Goal: Answer question/provide support

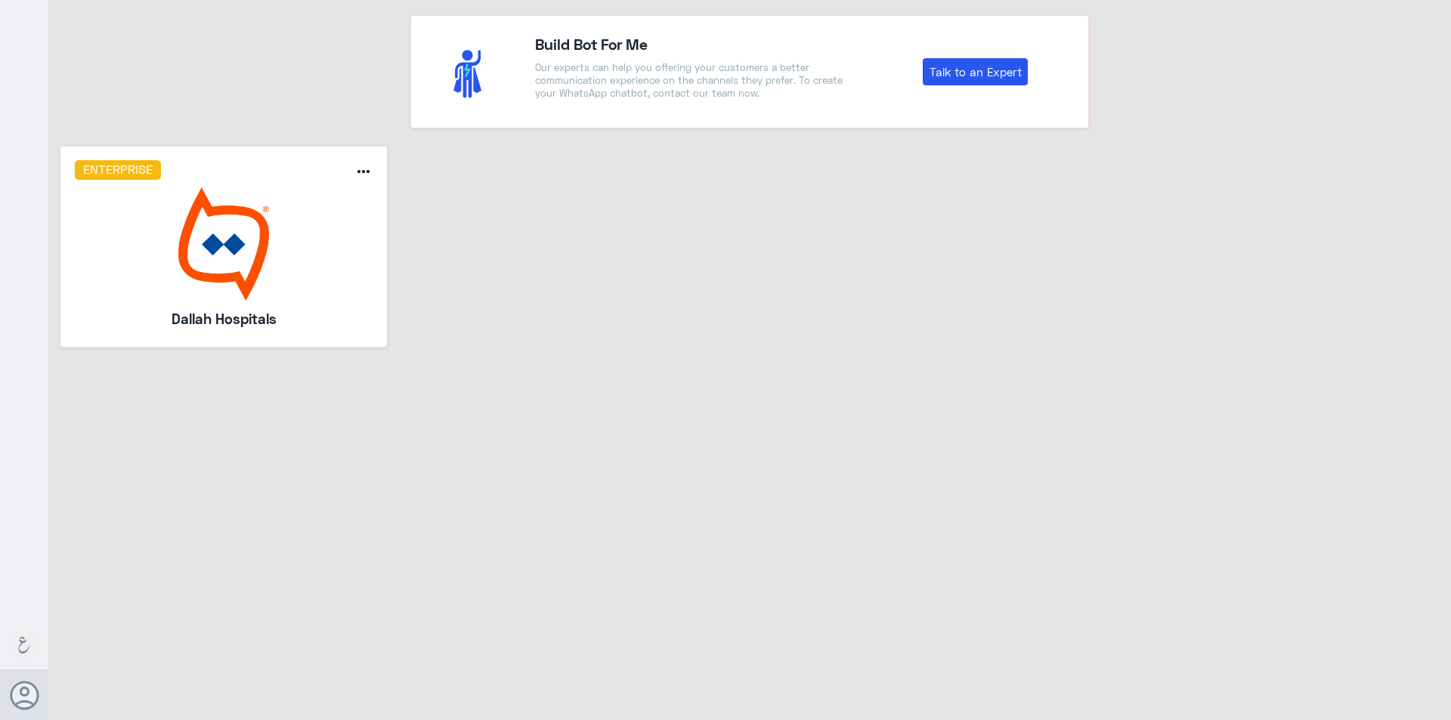
click at [331, 201] on img at bounding box center [224, 243] width 298 height 113
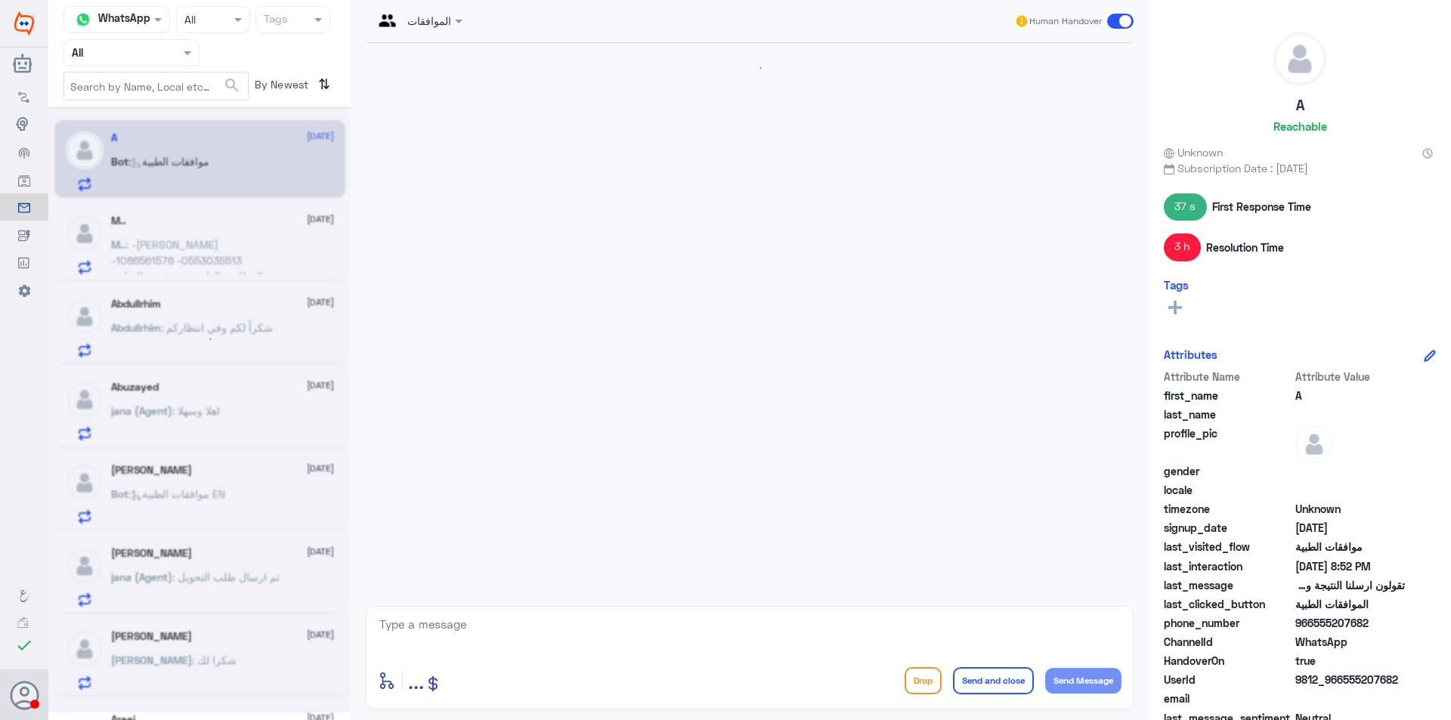
scroll to position [1126, 0]
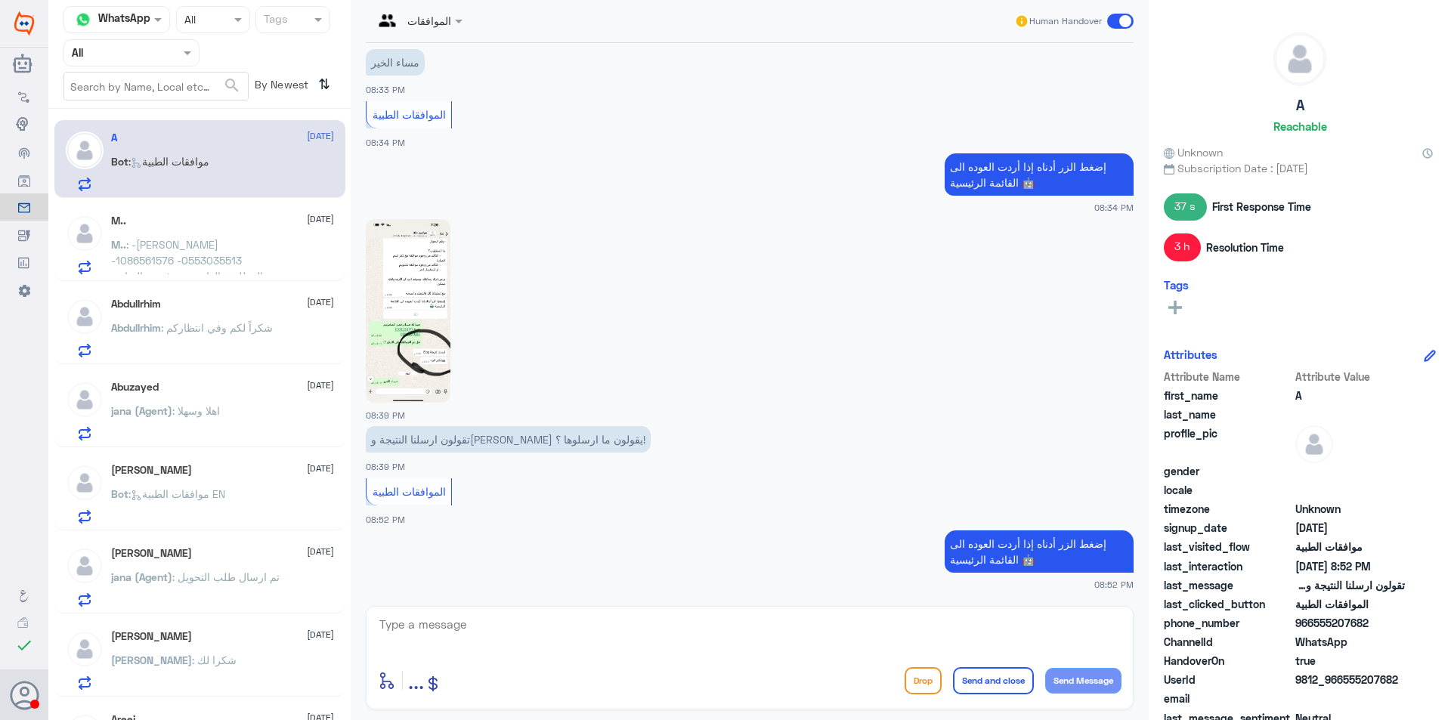
click at [400, 302] on img at bounding box center [408, 311] width 85 height 184
click at [203, 246] on span ": -[PERSON_NAME] -1086561576 -0553035513 المطلوب الغاء خدمة فحص البراز و اختبار…" at bounding box center [194, 292] width 166 height 108
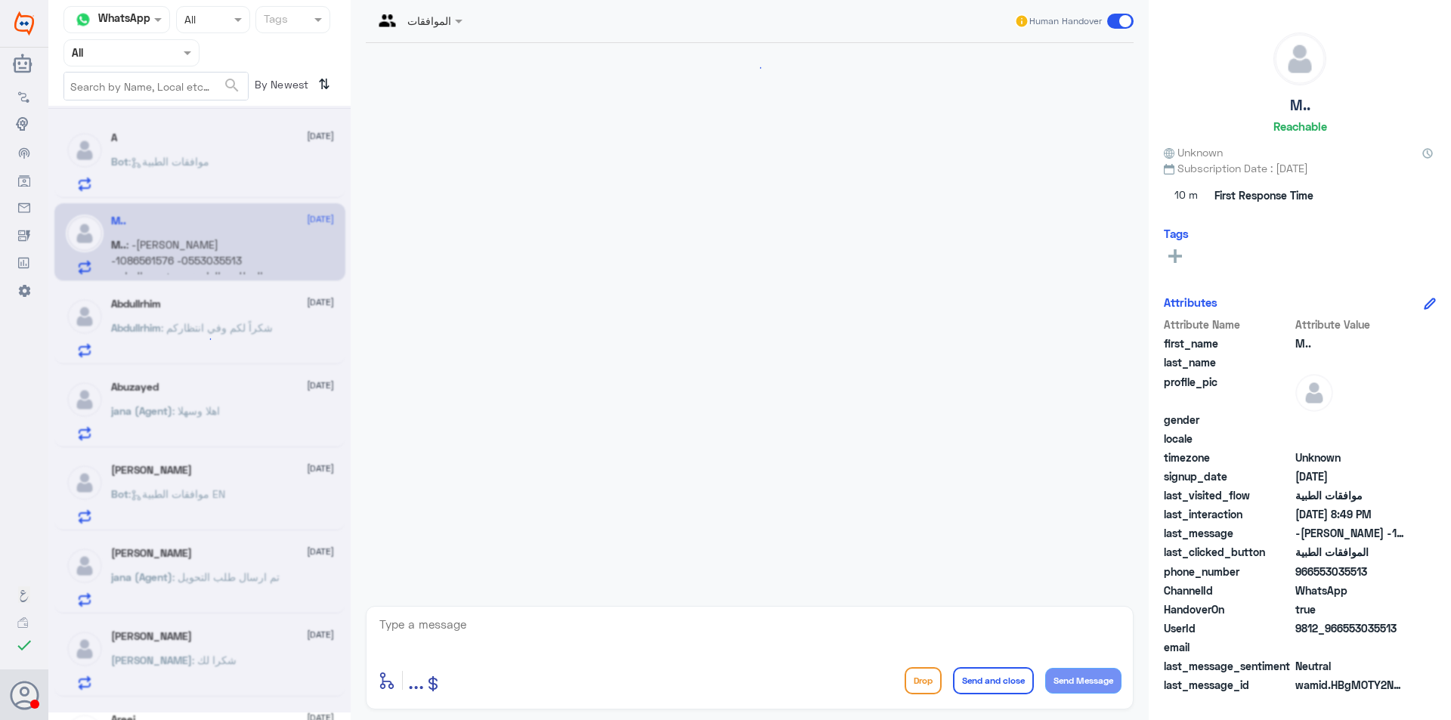
scroll to position [363, 0]
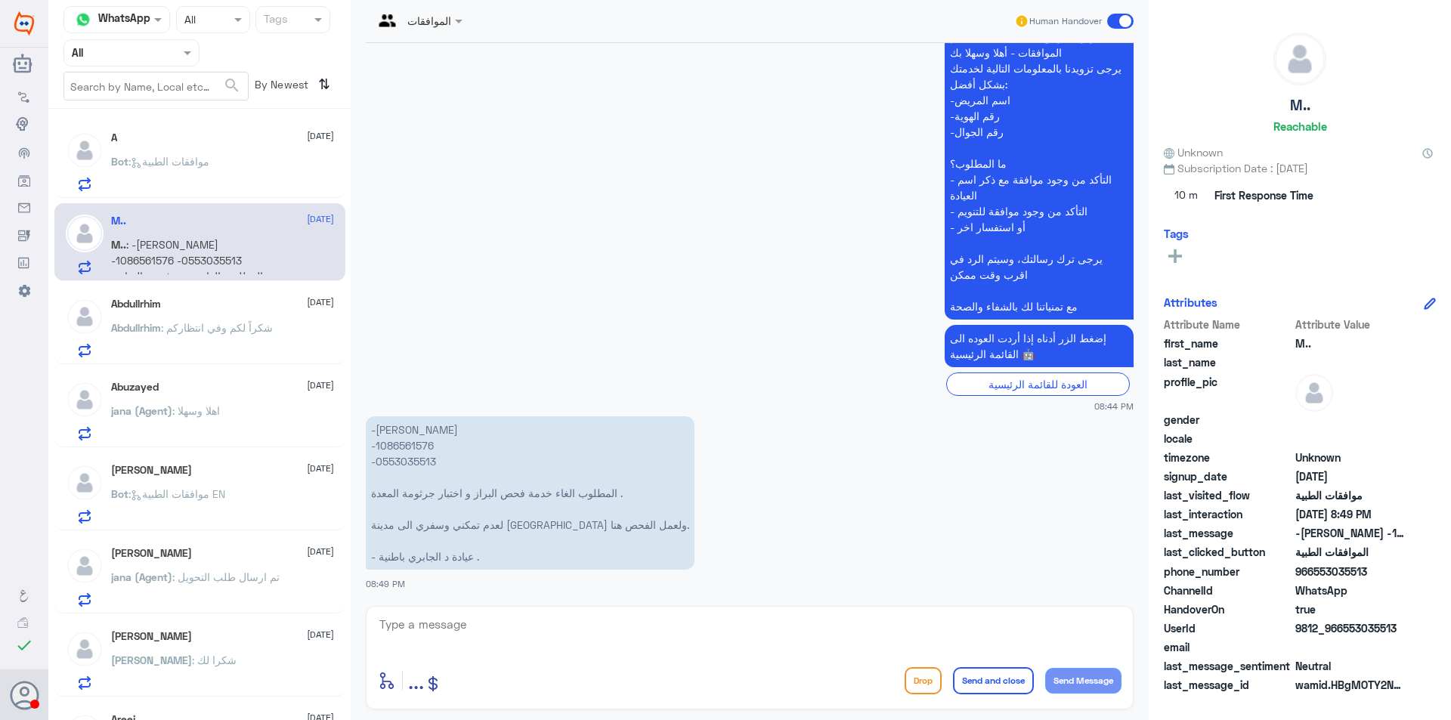
click at [218, 318] on div "Abdullrhim [DATE] Abdullrhim : شكراً لكم وفي انتظاركم" at bounding box center [222, 328] width 223 height 60
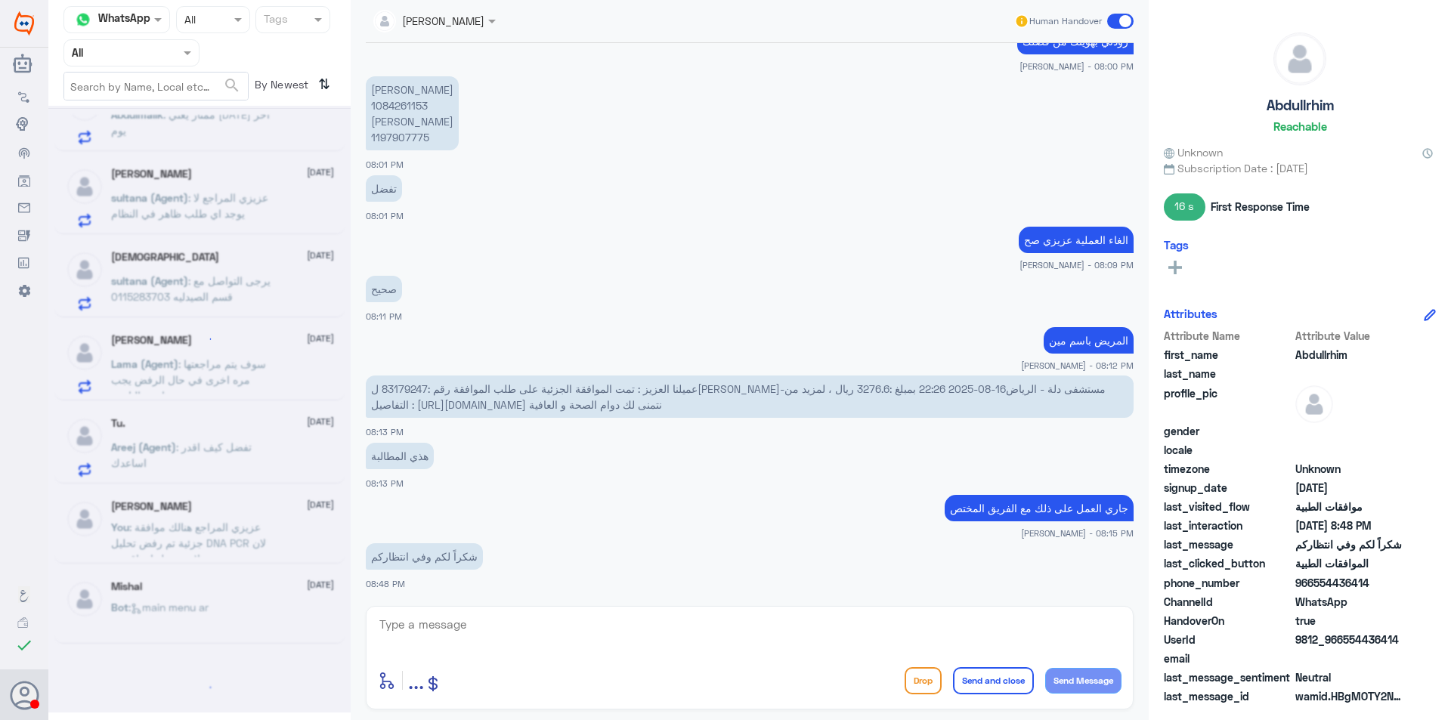
scroll to position [8, 0]
